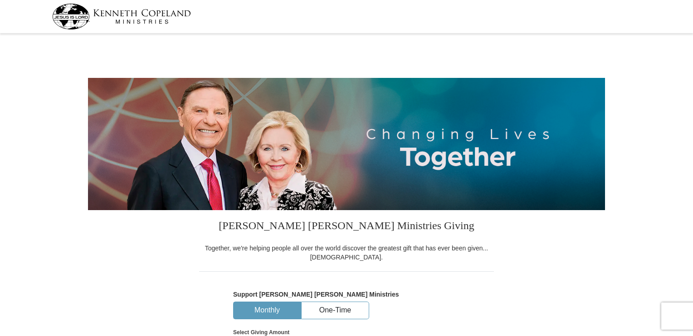
select select "HI"
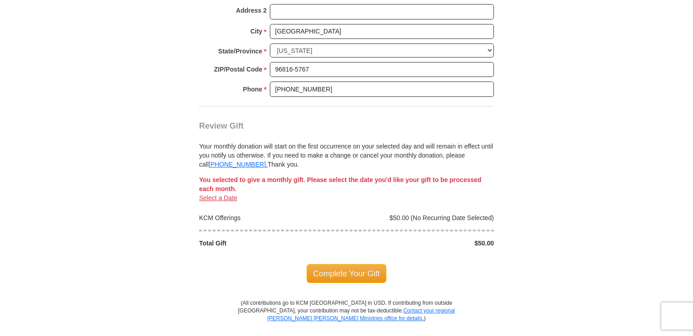
click at [218, 194] on link "Select a Date" at bounding box center [218, 197] width 38 height 7
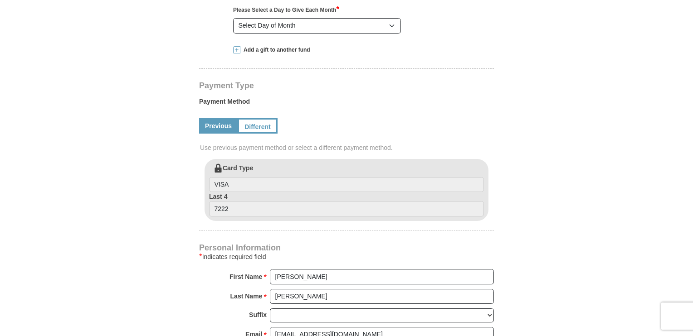
scroll to position [402, 0]
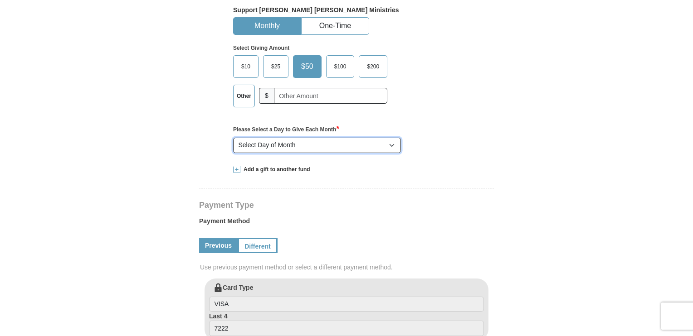
click at [380, 145] on select "Select Day of Month 1 2 3 4 5 6 7 8 9 10 11 12 13 14 15 16 17 18 19 20 21 22 23…" at bounding box center [317, 145] width 168 height 15
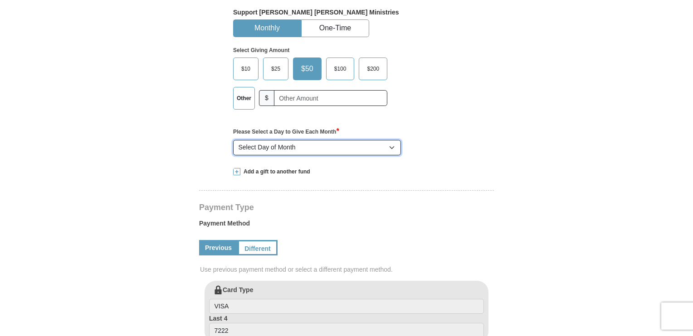
click at [380, 145] on select "Select Day of Month 1 2 3 4 5 6 7 8 9 10 11 12 13 14 15 16 17 18 19 20 21 22 23…" at bounding box center [317, 147] width 168 height 15
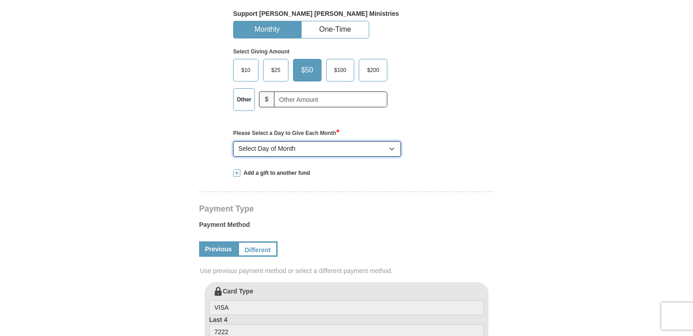
click at [392, 150] on select "Select Day of Month 1 2 3 4 5 6 7 8 9 10 11 12 13 14 15 16 17 18 19 20 21 22 23…" at bounding box center [317, 148] width 168 height 15
drag, startPoint x: 392, startPoint y: 150, endPoint x: 276, endPoint y: 20, distance: 173.7
click at [276, 20] on div "Support Kenneth Copeland Ministries Monthly One-Time Select Giving Amount Amoun…" at bounding box center [346, 85] width 227 height 150
click at [233, 141] on select "Select Day of Month 1 2 3 4 5 6 7 8 9 10 11 12 13 14 15 16 17 18 19 20 21 22 23…" at bounding box center [317, 148] width 168 height 15
drag, startPoint x: 259, startPoint y: 14, endPoint x: 456, endPoint y: 190, distance: 264.2
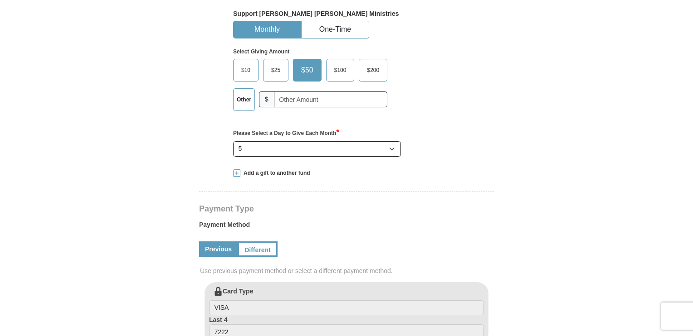
click at [372, 150] on select "Select Day of Month 1 2 3 4 5 6 7 8 9 10 11 12 13 14 15 16 17 18 19 20 21 22 23…" at bounding box center [317, 148] width 168 height 15
select select "11"
click at [233, 141] on select "Select Day of Month 1 2 3 4 5 6 7 8 9 10 11 12 13 14 15 16 17 18 19 20 21 22 23…" at bounding box center [317, 148] width 168 height 15
click at [394, 145] on select "Select Day of Month 1 2 3 4 5 6 7 8 9 10 11 12 13 14 15 16 17 18 19 20 21 22 23…" at bounding box center [317, 148] width 168 height 15
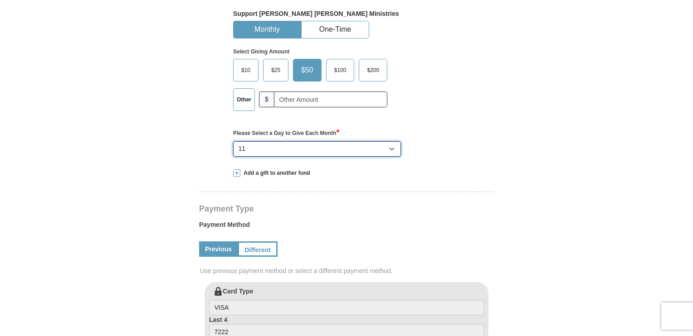
select select
click at [233, 141] on select "Select Day of Month 1 2 3 4 5 6 7 8 9 10 11 12 13 14 15 16 17 18 19 20 21 22 23…" at bounding box center [317, 148] width 168 height 15
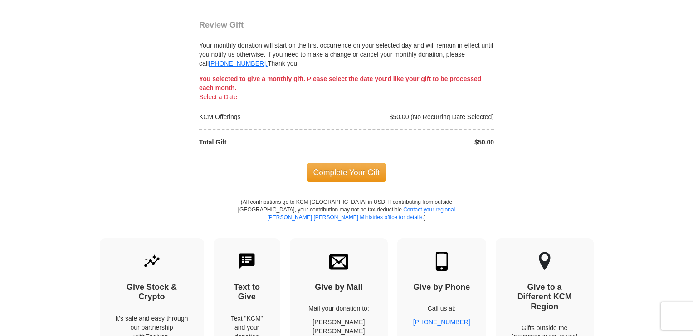
scroll to position [886, 0]
click at [219, 94] on link "Select a Date" at bounding box center [218, 97] width 38 height 7
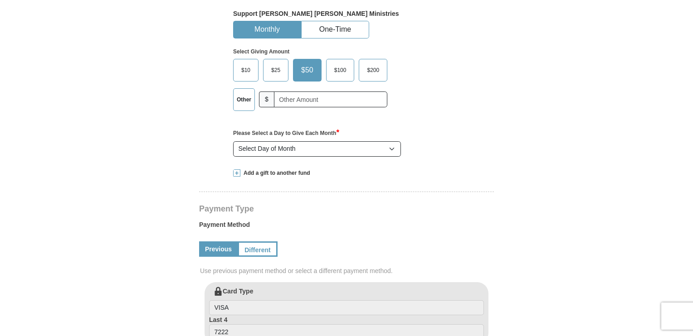
scroll to position [281, 0]
click at [247, 103] on label "Other" at bounding box center [243, 100] width 21 height 22
click at [0, 0] on input "Other" at bounding box center [0, 0] width 0 height 0
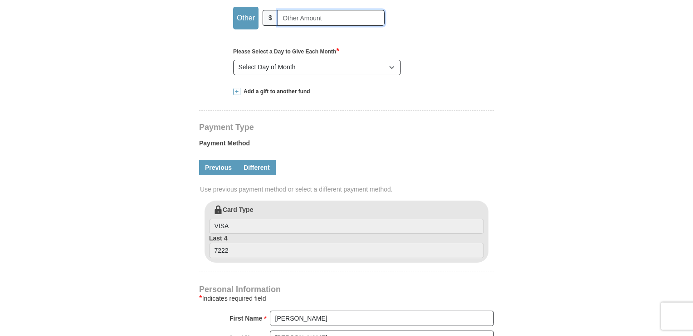
scroll to position [363, 0]
click at [257, 168] on link "Different" at bounding box center [257, 167] width 38 height 15
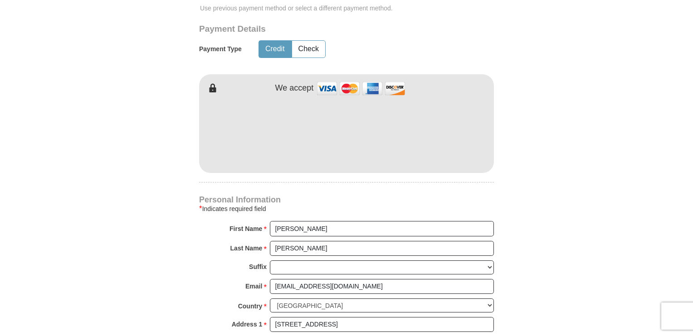
scroll to position [544, 0]
click at [210, 87] on icon at bounding box center [208, 88] width 18 height 18
click at [310, 50] on button "Check" at bounding box center [308, 49] width 33 height 17
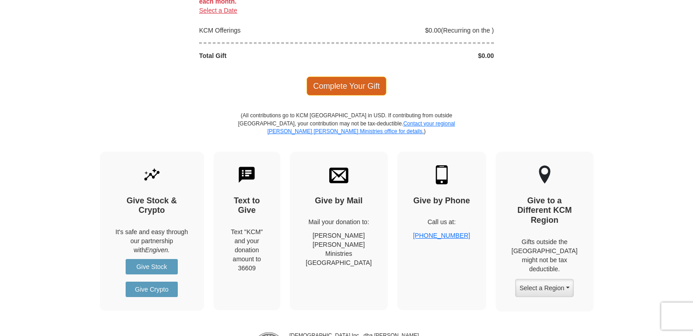
click at [341, 80] on span "Complete Your Gift" at bounding box center [346, 86] width 80 height 19
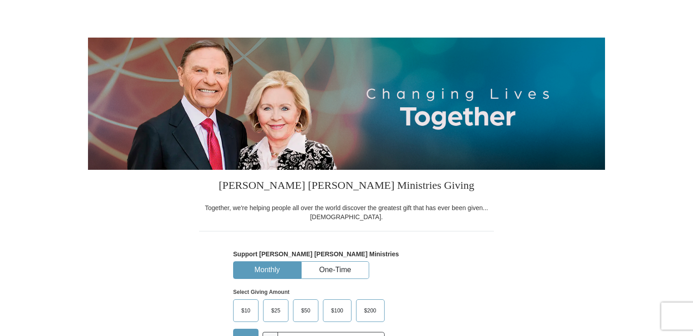
scroll to position [0, 0]
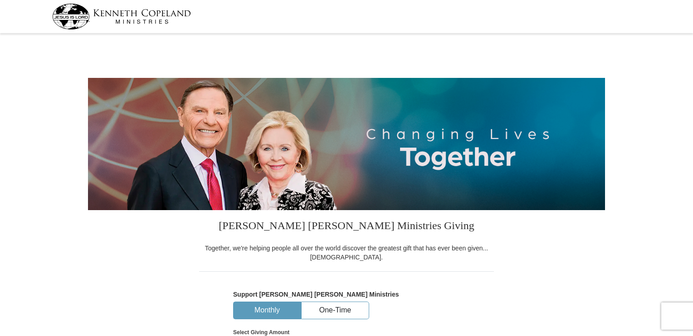
click at [139, 20] on img at bounding box center [121, 17] width 139 height 26
select select "HI"
click at [339, 302] on button "One-Time" at bounding box center [334, 310] width 67 height 17
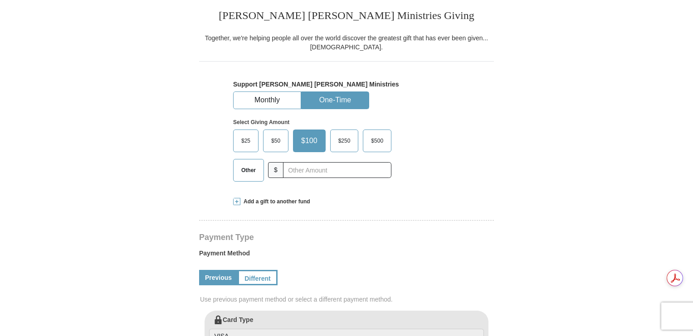
scroll to position [211, 0]
click at [243, 140] on span "$25" at bounding box center [246, 141] width 18 height 14
click at [0, 0] on input "$25" at bounding box center [0, 0] width 0 height 0
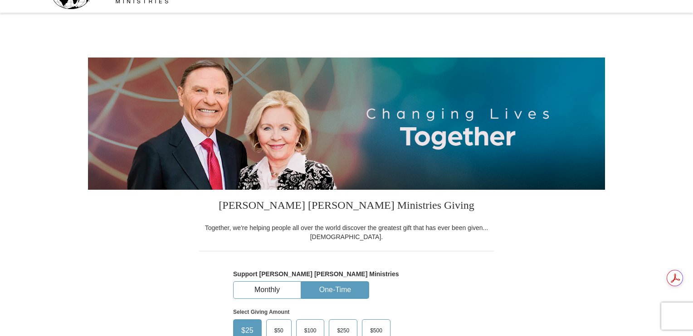
scroll to position [0, 0]
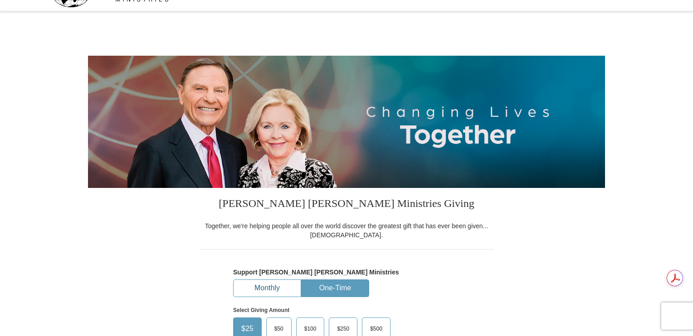
click at [277, 291] on button "Monthly" at bounding box center [266, 288] width 67 height 17
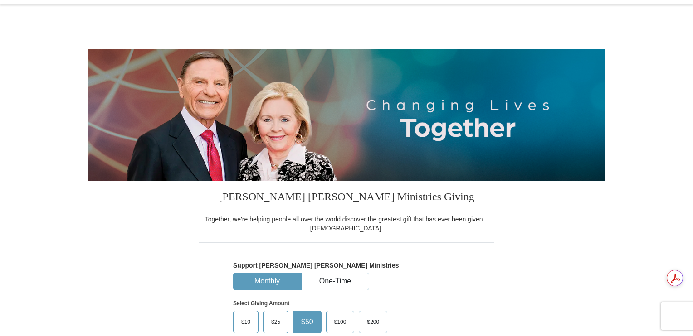
scroll to position [29, 0]
click at [248, 320] on span "$10" at bounding box center [246, 322] width 18 height 14
click at [0, 0] on input "$10" at bounding box center [0, 0] width 0 height 0
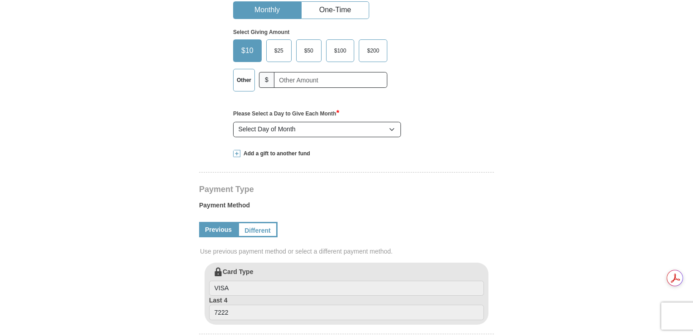
scroll to position [301, 0]
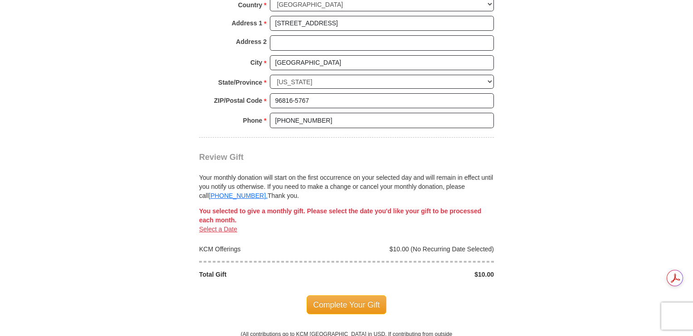
click at [214, 226] on link "Select a Date" at bounding box center [218, 229] width 38 height 7
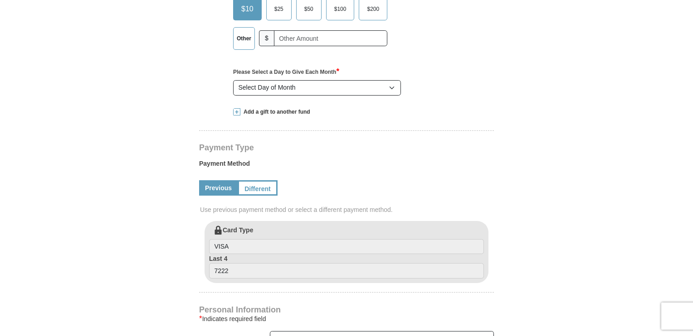
scroll to position [342, 0]
click at [359, 88] on select "Select Day of Month 1 2 3 4 5 6 7 8 9 10 11 12 13 14 15 16 17 18 19 20 21 22 23…" at bounding box center [317, 88] width 168 height 15
select select "5"
click at [233, 81] on select "Select Day of Month 1 2 3 4 5 6 7 8 9 10 11 12 13 14 15 16 17 18 19 20 21 22 23…" at bounding box center [317, 88] width 168 height 15
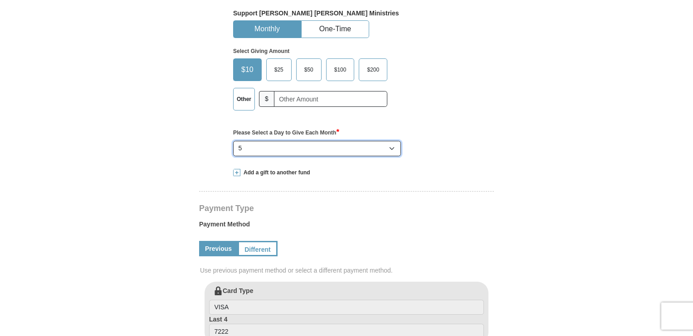
scroll to position [281, 0]
click at [276, 70] on span "$25" at bounding box center [279, 70] width 18 height 14
click at [0, 0] on input "$25" at bounding box center [0, 0] width 0 height 0
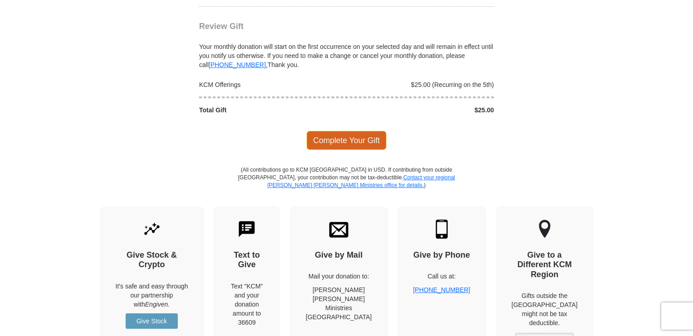
click at [347, 131] on span "Complete Your Gift" at bounding box center [346, 140] width 80 height 19
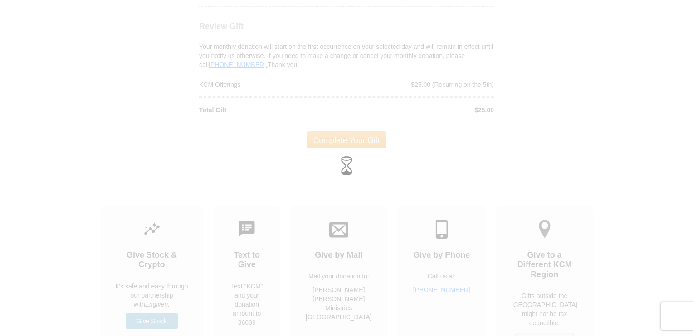
scroll to position [885, 0]
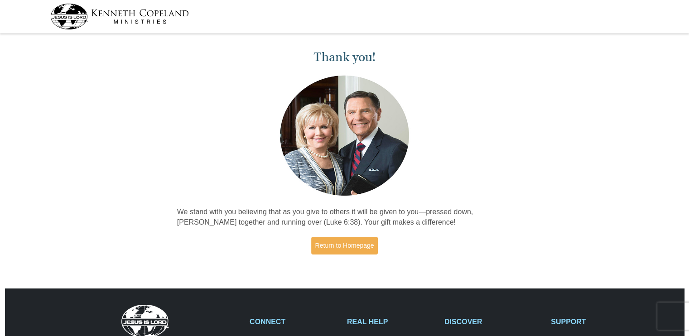
click at [128, 19] on img at bounding box center [119, 17] width 139 height 26
